Goal: Task Accomplishment & Management: Manage account settings

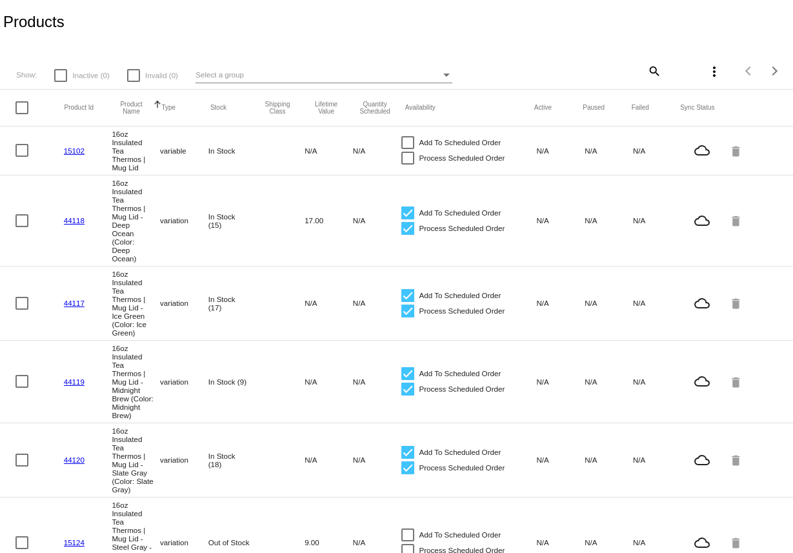
scroll to position [760, 0]
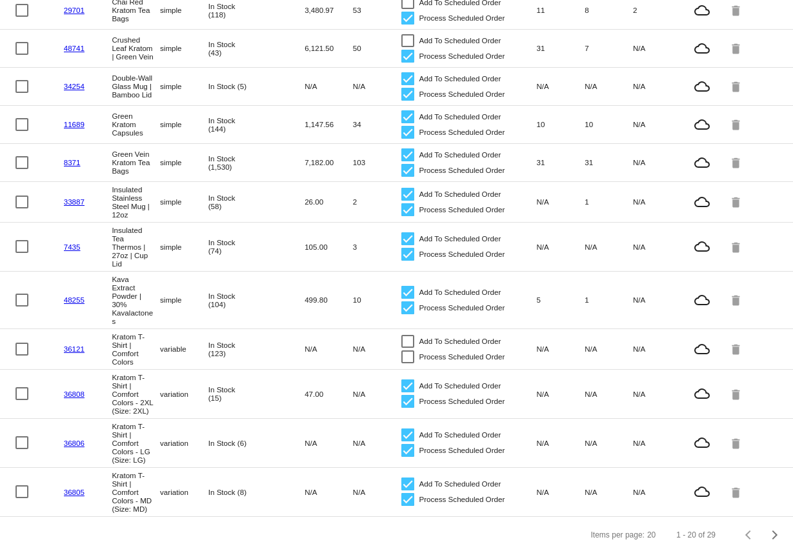
click at [72, 299] on link "48255" at bounding box center [74, 299] width 21 height 8
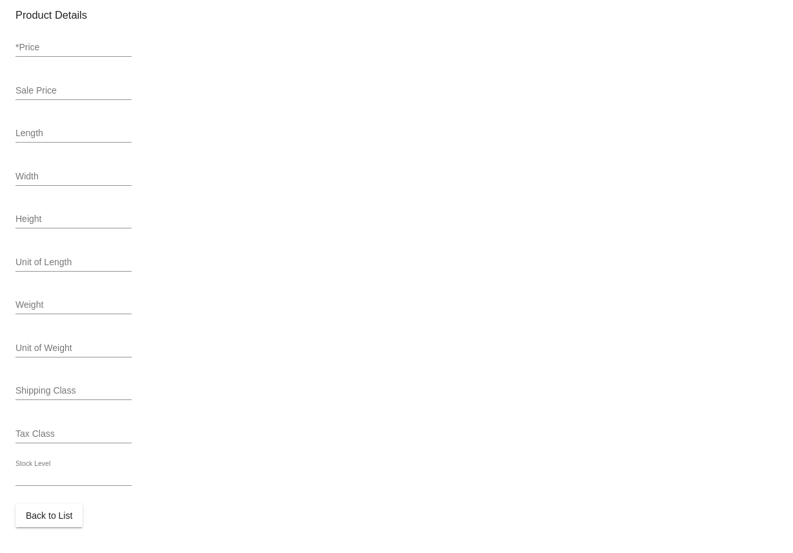
scroll to position [460, 0]
type input "simple"
type input "48255"
type input "Kava-Extract-30"
type input "Kava Extract Powder | 30% Kavalactones"
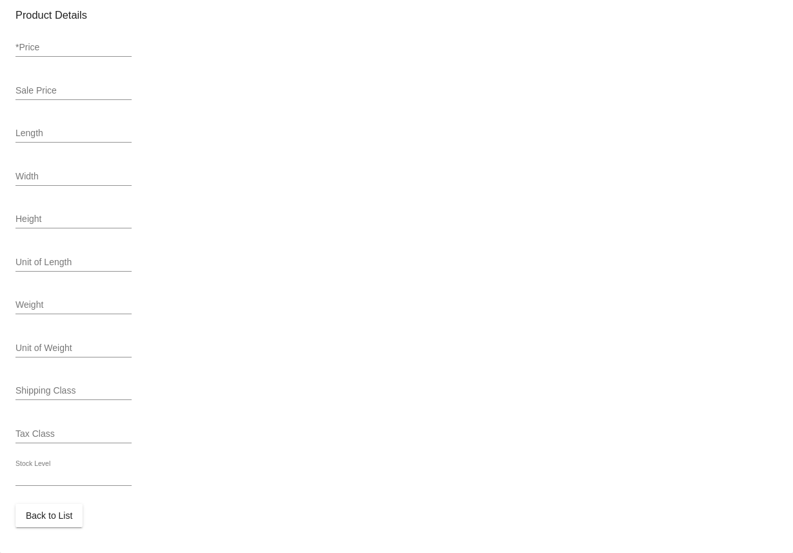
type input "42"
type input "35.7"
type input "0.78"
type input "In Stock (104)"
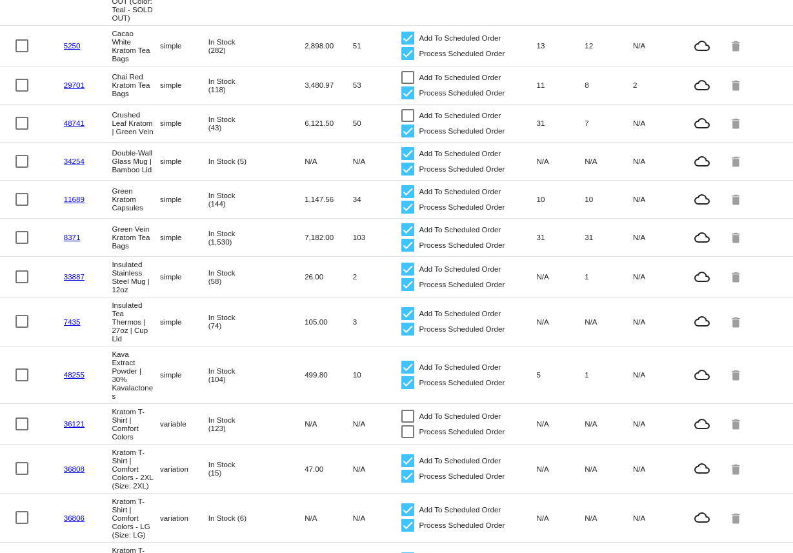
scroll to position [782, 0]
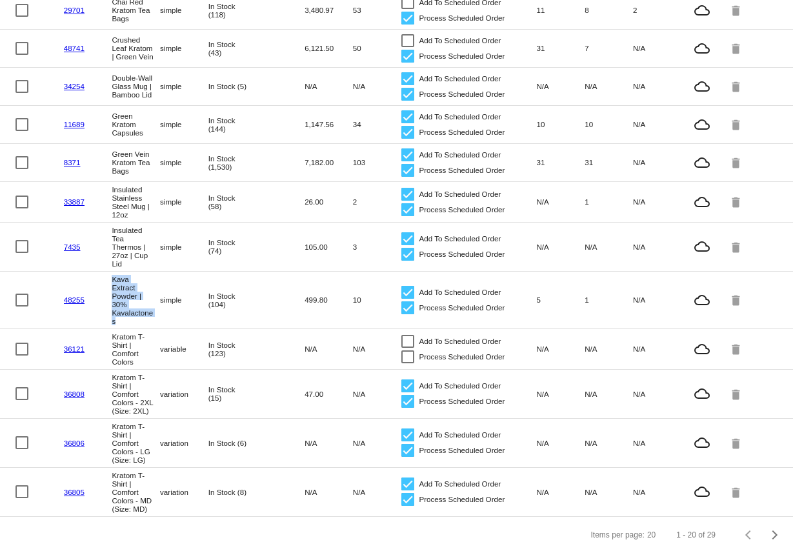
drag, startPoint x: 112, startPoint y: 252, endPoint x: 123, endPoint y: 299, distance: 47.7
click at [123, 299] on mat-cell "Kava Extract Powder | 30% Kavalactones" at bounding box center [136, 299] width 48 height 57
copy mat-cell "Kava Extract Powder | 30% Kavalactones"
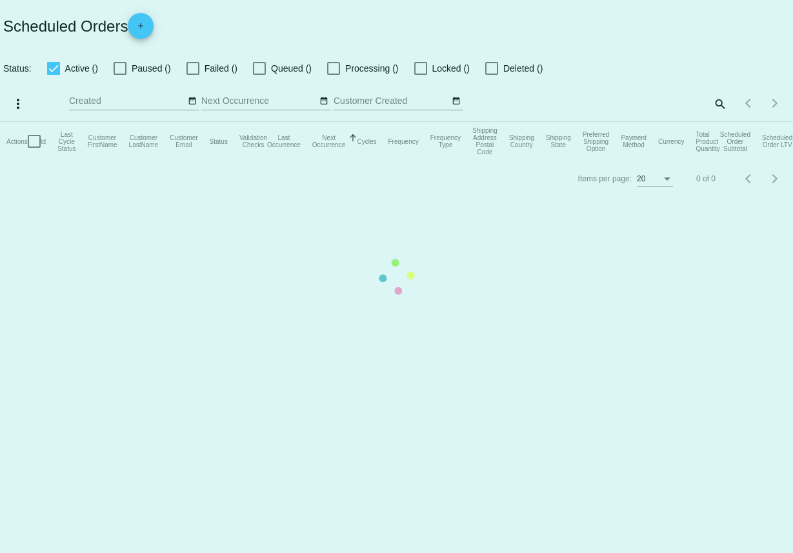
checkbox input "true"
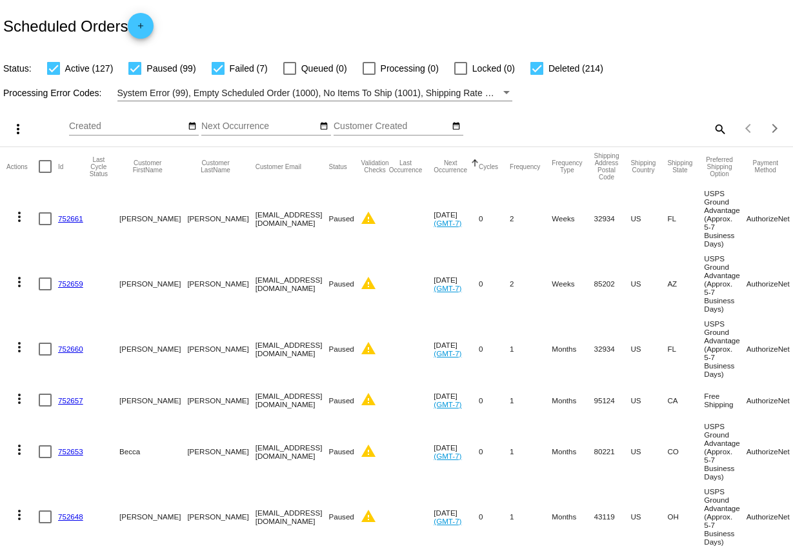
click at [713, 123] on mat-icon "search" at bounding box center [718, 129] width 15 height 20
click at [649, 132] on input "Search" at bounding box center [627, 126] width 197 height 10
paste input "Kava Extract Powder | 30% Kavalactones"
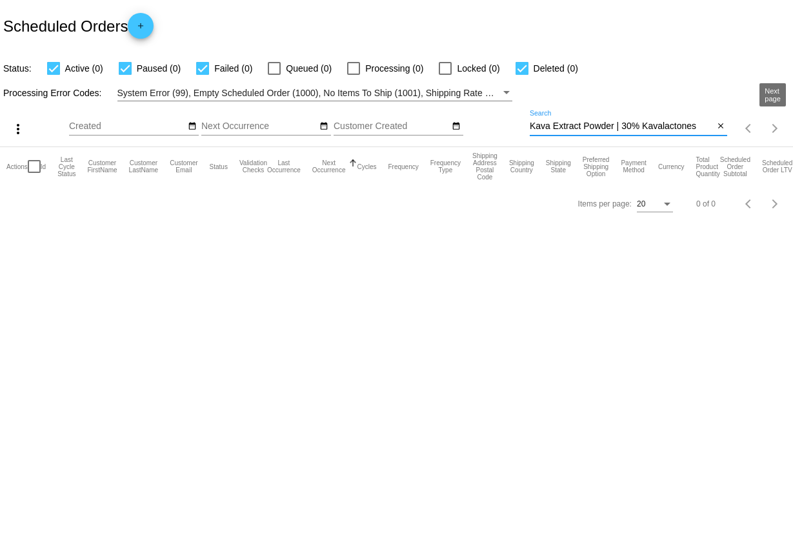
drag, startPoint x: 613, startPoint y: 126, endPoint x: 779, endPoint y: 141, distance: 166.5
click at [779, 141] on div "more_vert Aug Jan Feb Mar Apr 1" at bounding box center [396, 124] width 793 height 46
type input "Kava Extract Powder"
click at [12, 128] on mat-icon "more_vert" at bounding box center [17, 128] width 15 height 15
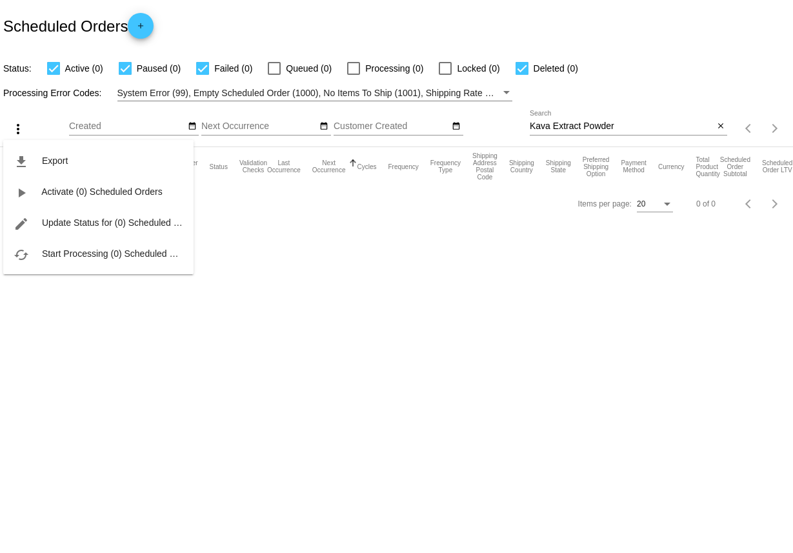
click at [155, 301] on div at bounding box center [396, 276] width 793 height 553
